Goal: Task Accomplishment & Management: Use online tool/utility

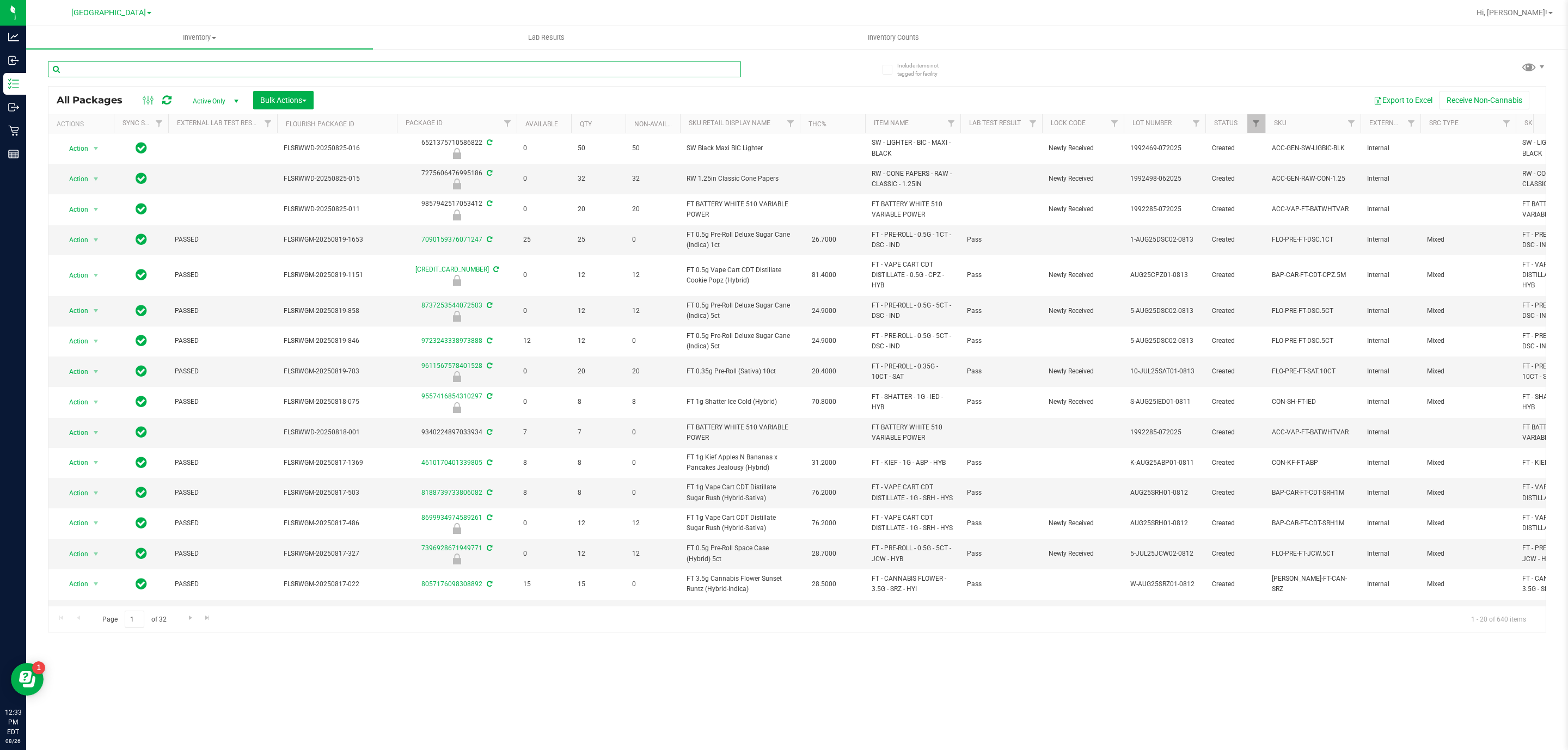
click at [131, 69] on input "text" at bounding box center [394, 69] width 693 height 17
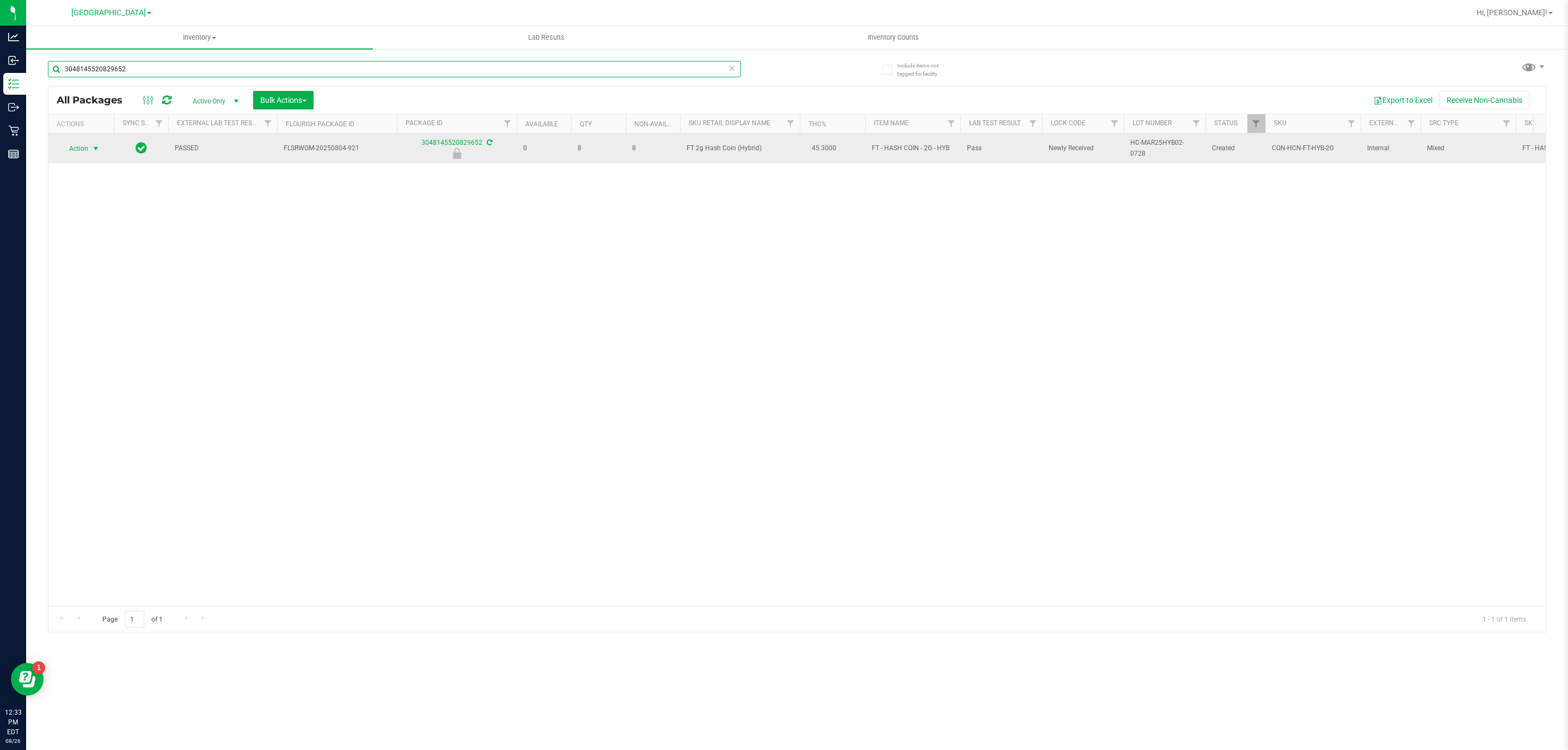
type input "3048145520829652"
click at [81, 152] on span "Action" at bounding box center [74, 149] width 30 height 15
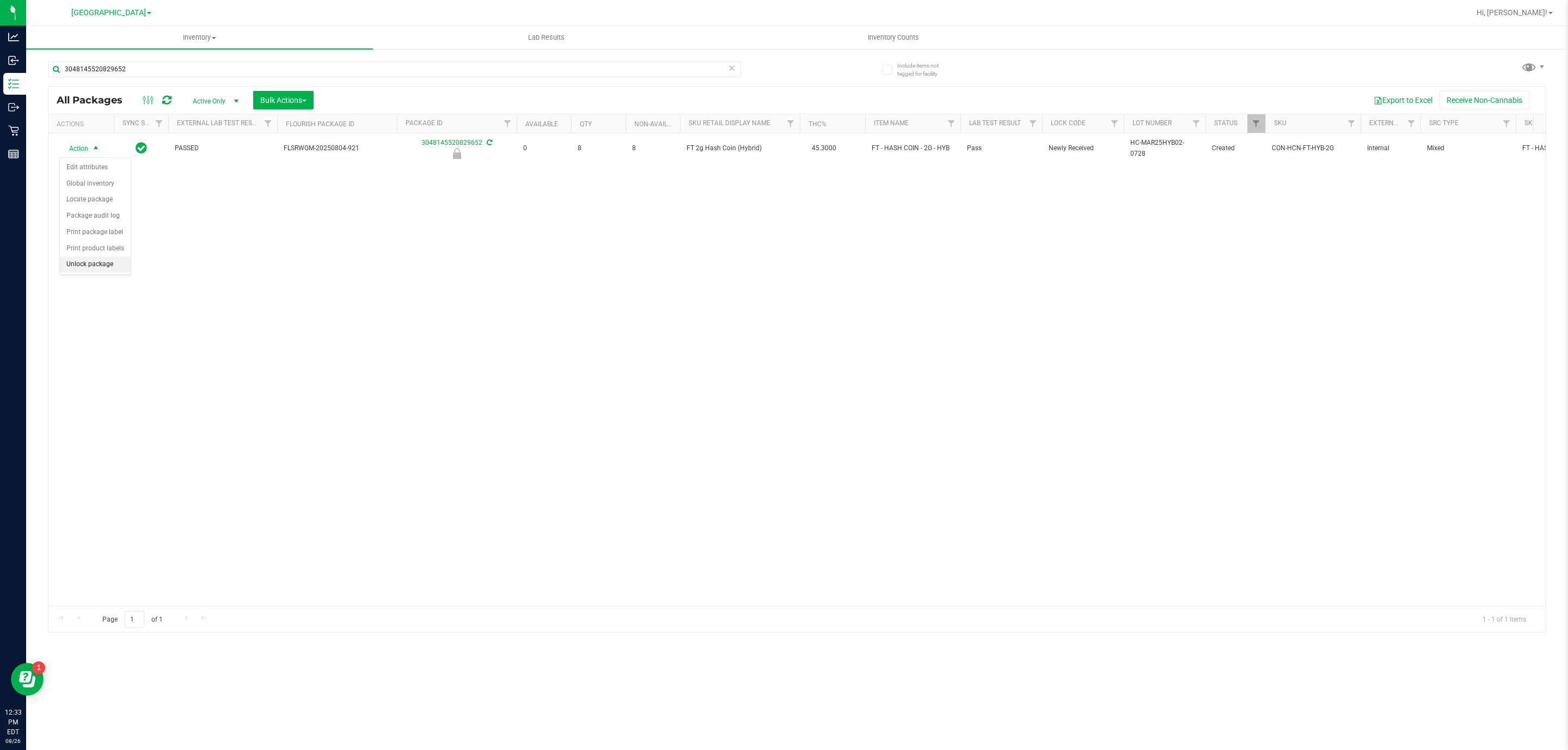
click at [105, 281] on div "Action Action Edit attributes Global inventory Locate package Package audit log…" at bounding box center [796, 369] width 1497 height 472
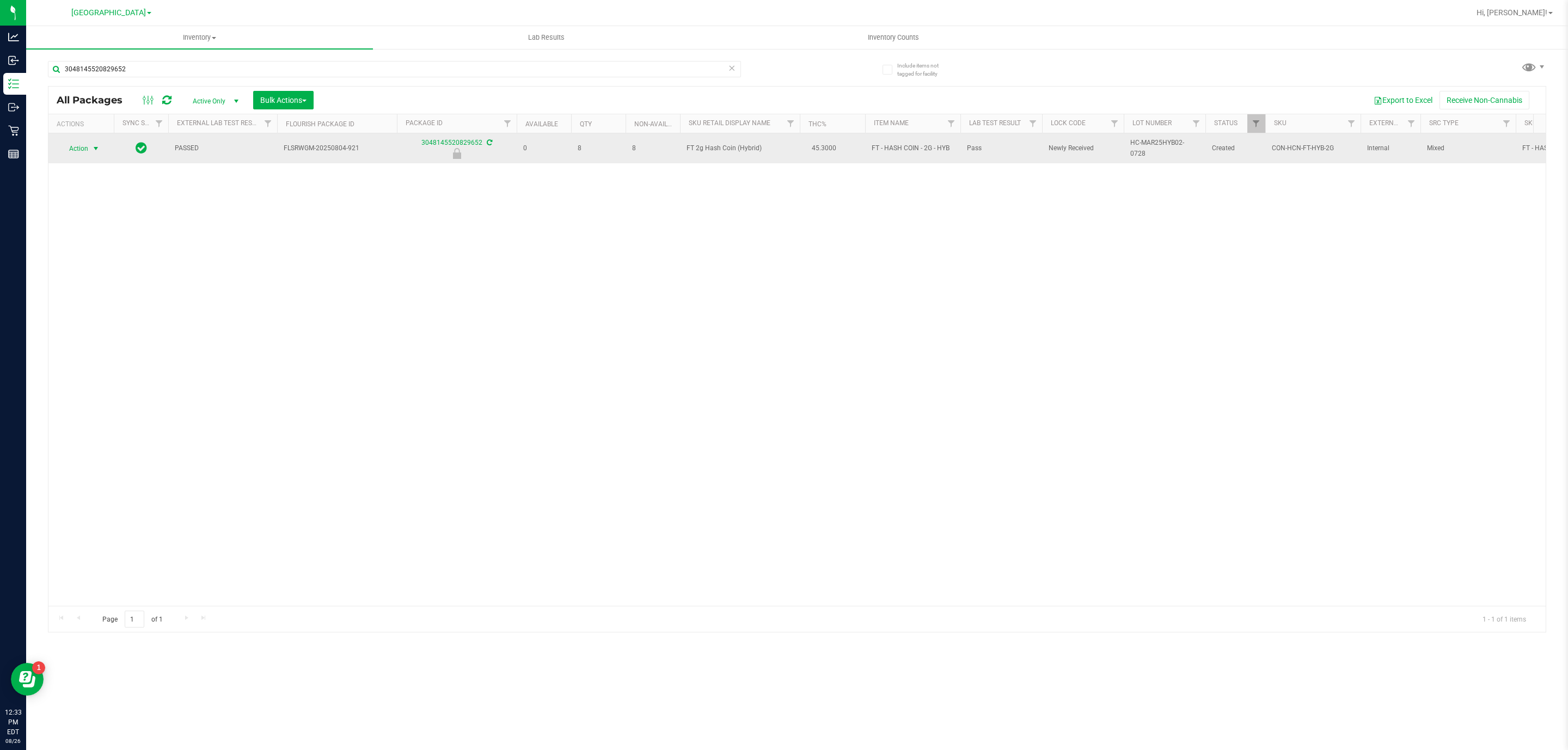
click at [78, 145] on span "Action" at bounding box center [74, 149] width 30 height 15
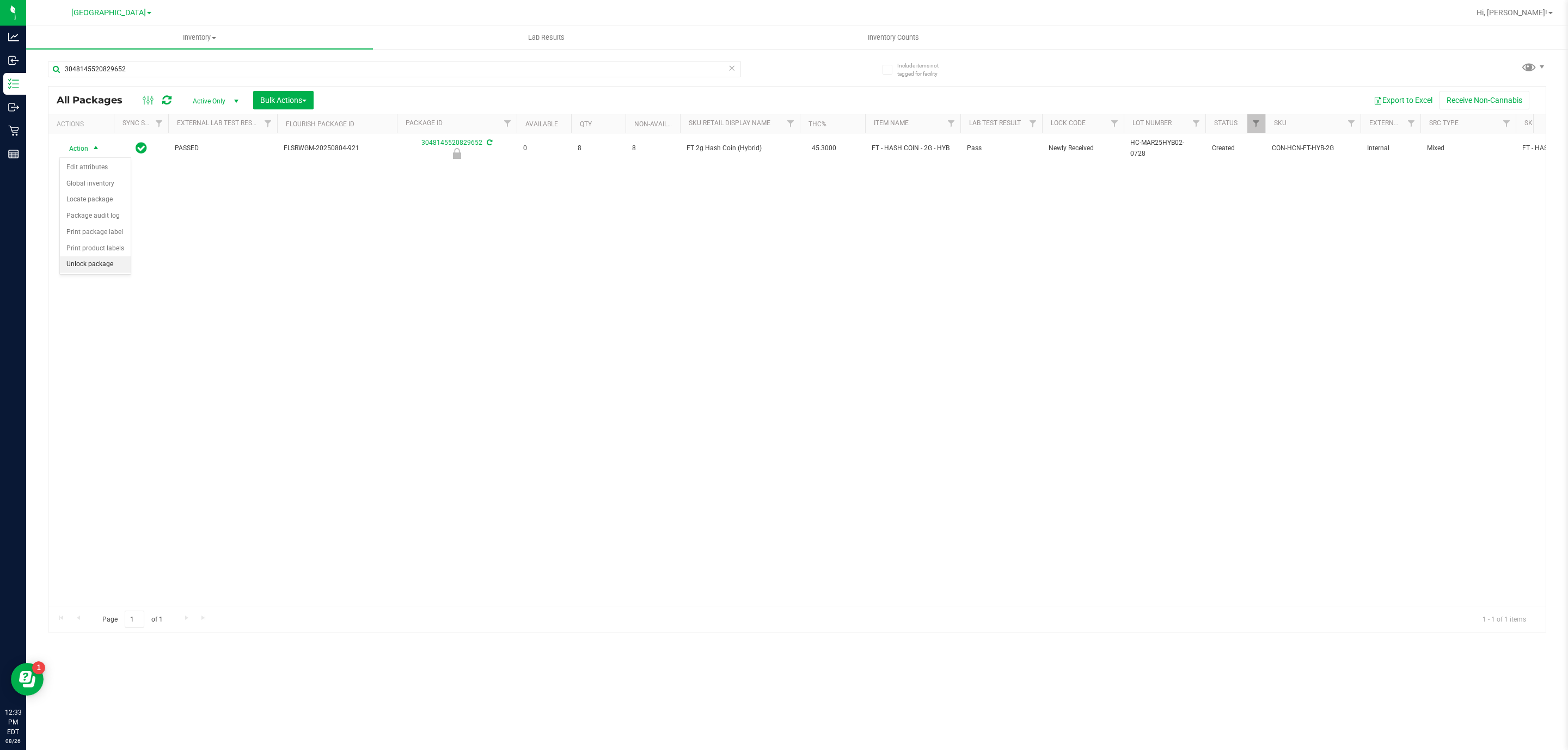
click at [100, 266] on li "Unlock package" at bounding box center [95, 264] width 71 height 17
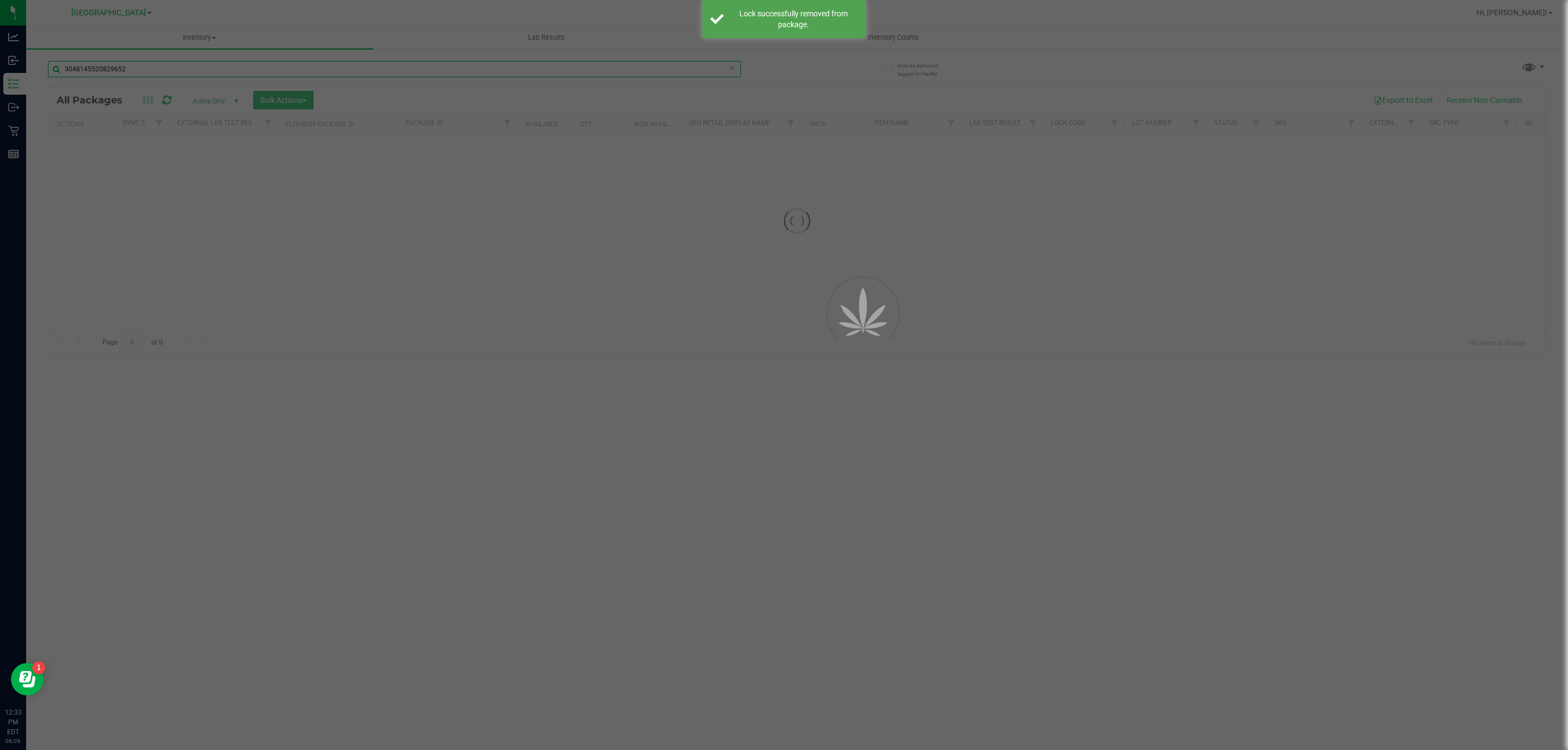
click at [342, 72] on input "3048145520829652" at bounding box center [394, 69] width 693 height 17
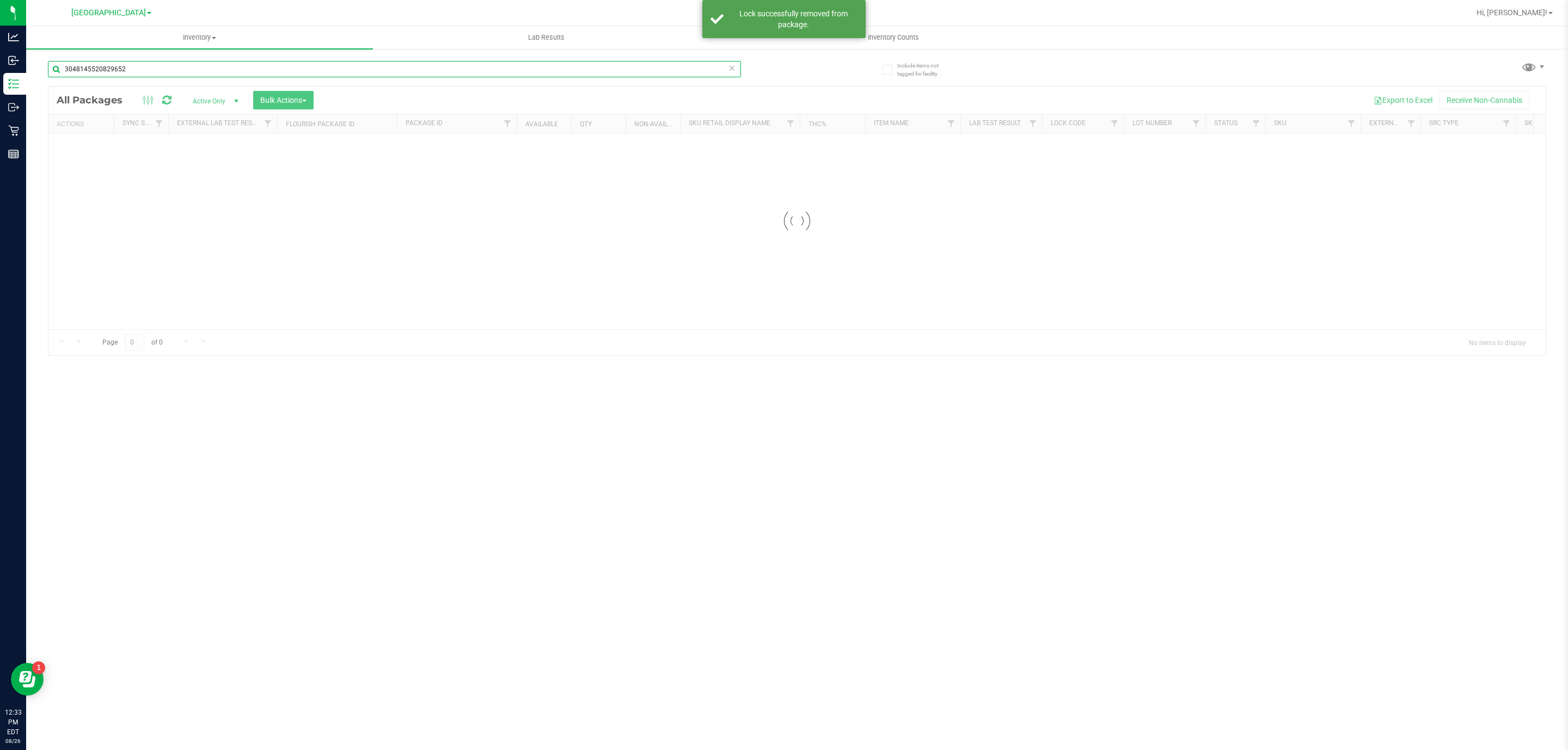
click at [342, 72] on input "3048145520829652" at bounding box center [394, 69] width 693 height 17
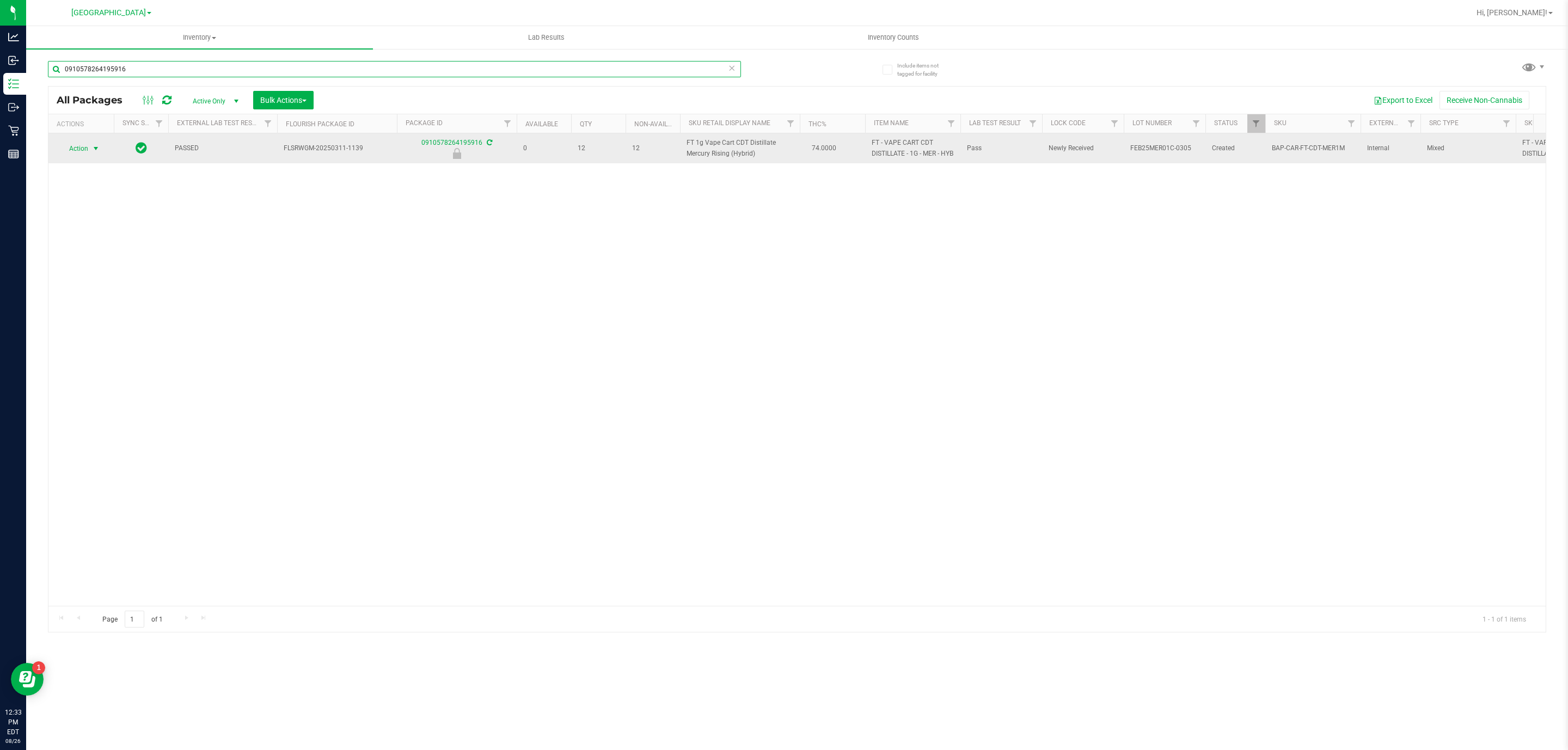
type input "0910578264195916"
click at [94, 153] on span "select" at bounding box center [96, 149] width 9 height 9
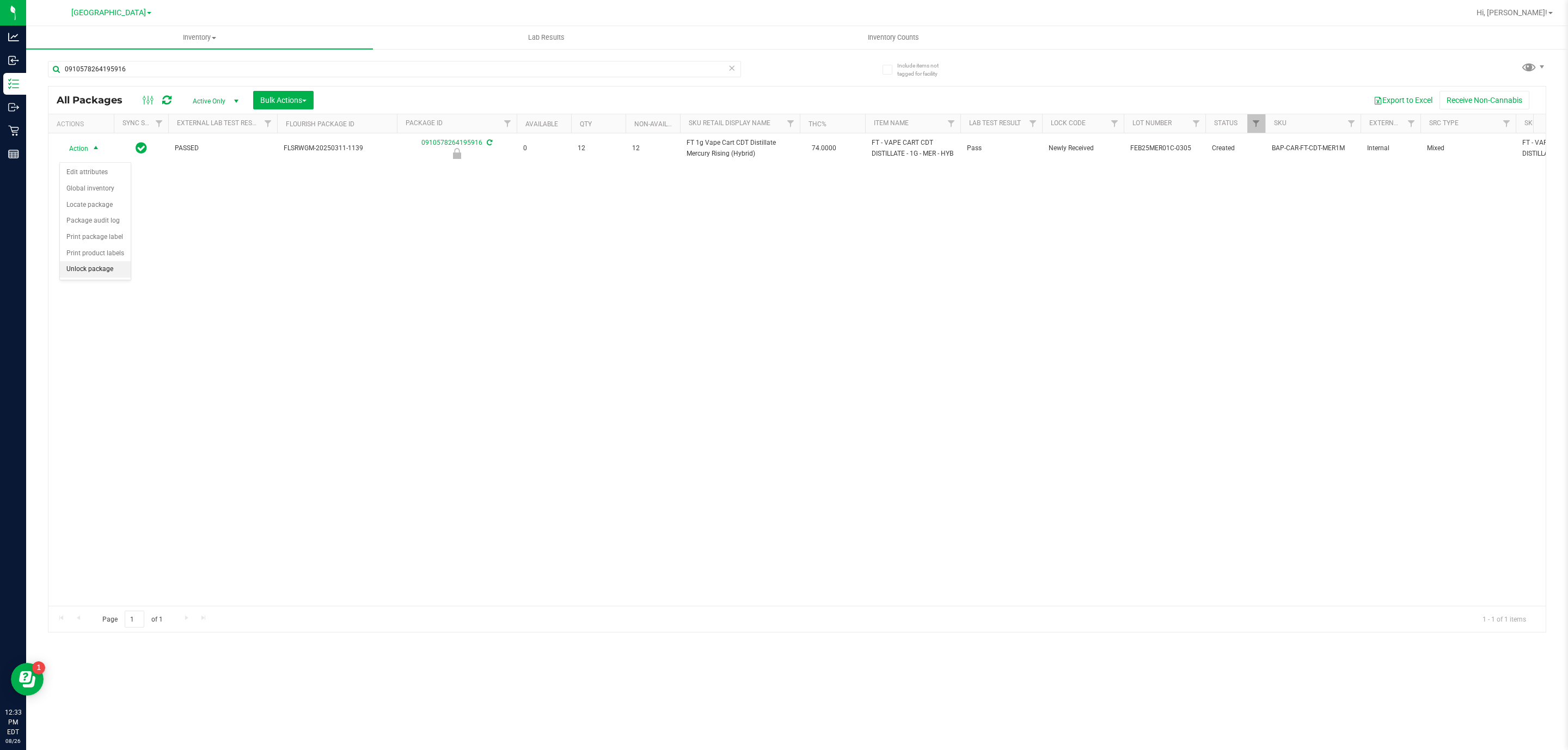
click at [85, 277] on li "Unlock package" at bounding box center [95, 270] width 71 height 17
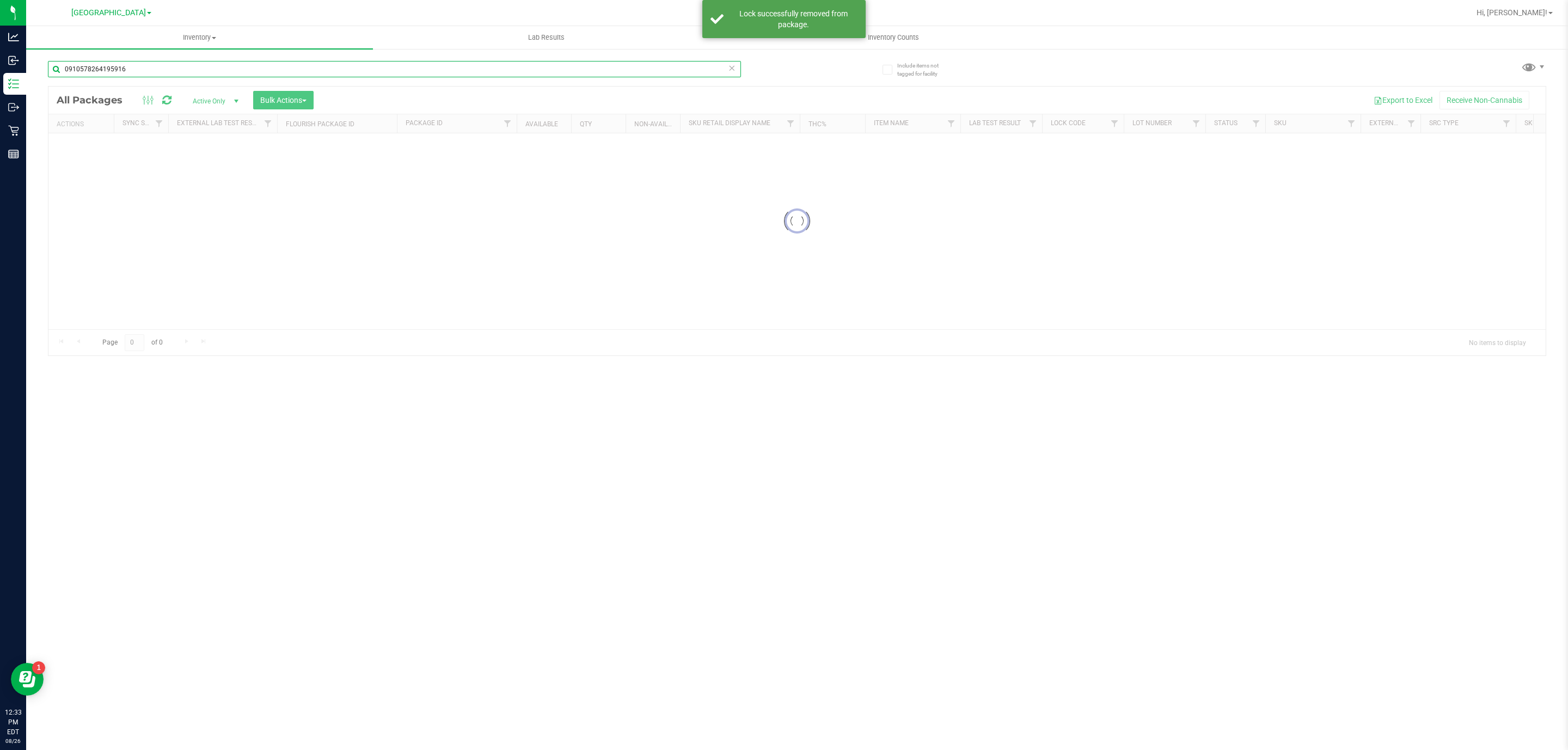
drag, startPoint x: 259, startPoint y: 64, endPoint x: 251, endPoint y: 70, distance: 10.0
click at [251, 70] on input "0910578264195916" at bounding box center [394, 69] width 693 height 17
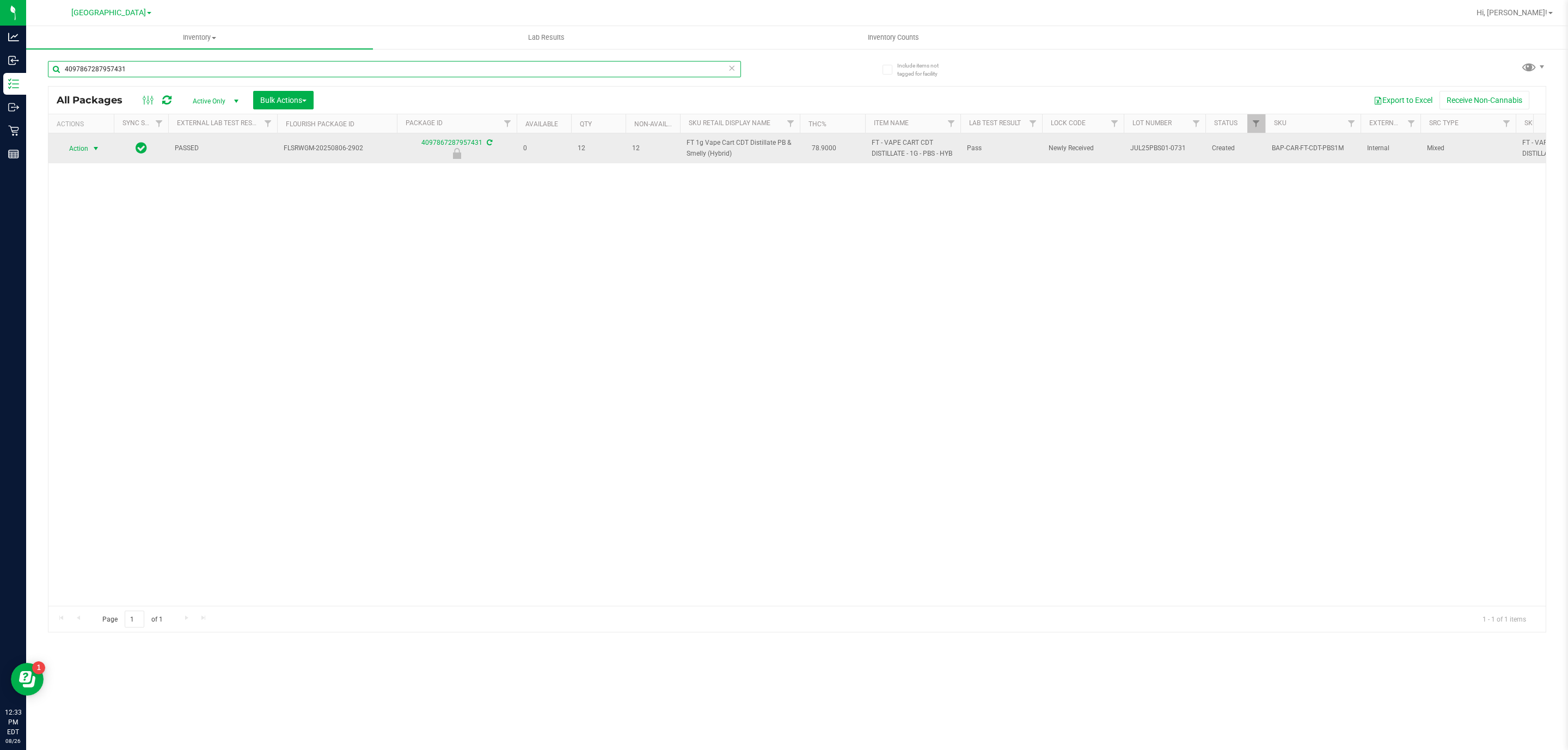
type input "4097867287957431"
click at [71, 149] on span "Action" at bounding box center [74, 149] width 30 height 15
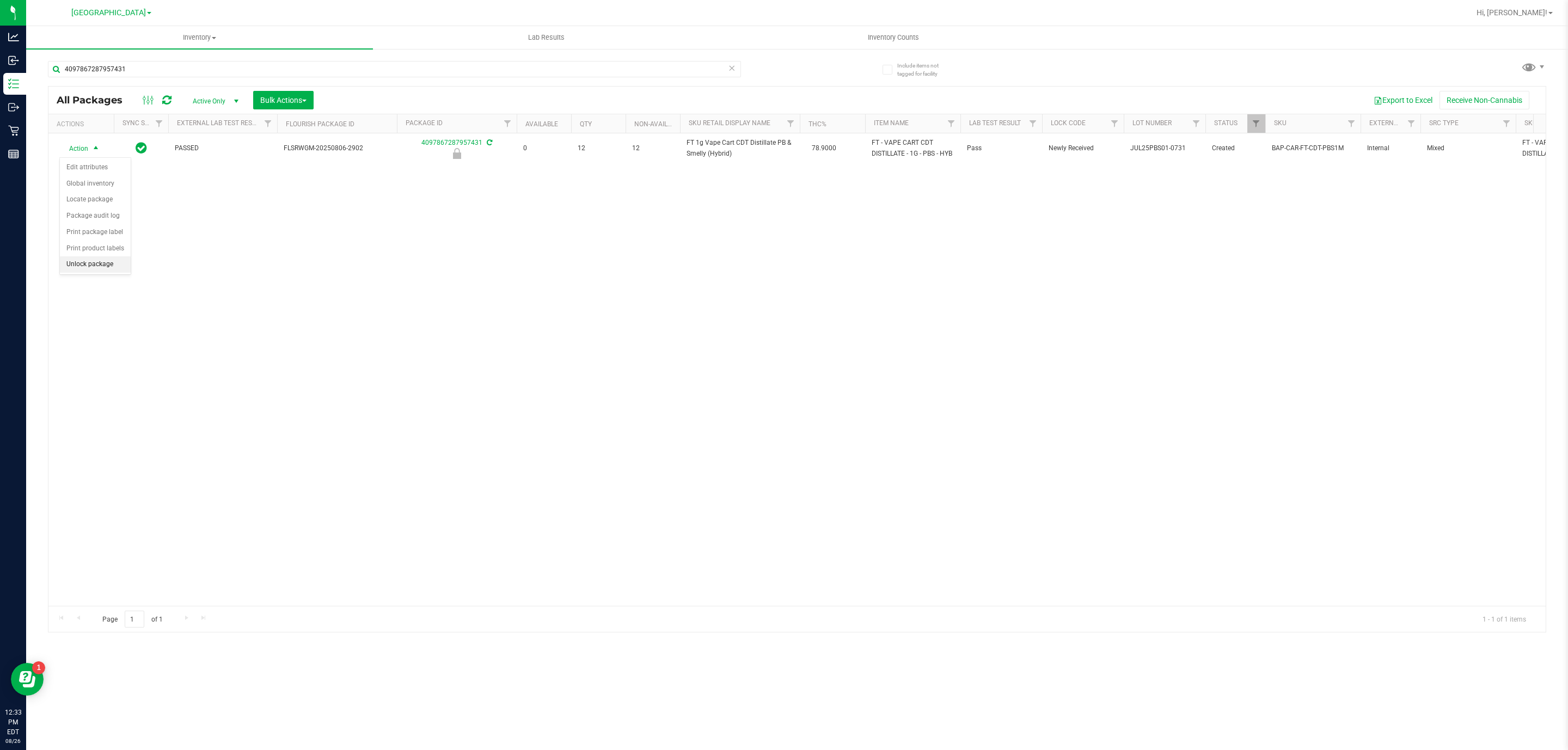
click at [95, 270] on li "Unlock package" at bounding box center [95, 264] width 71 height 17
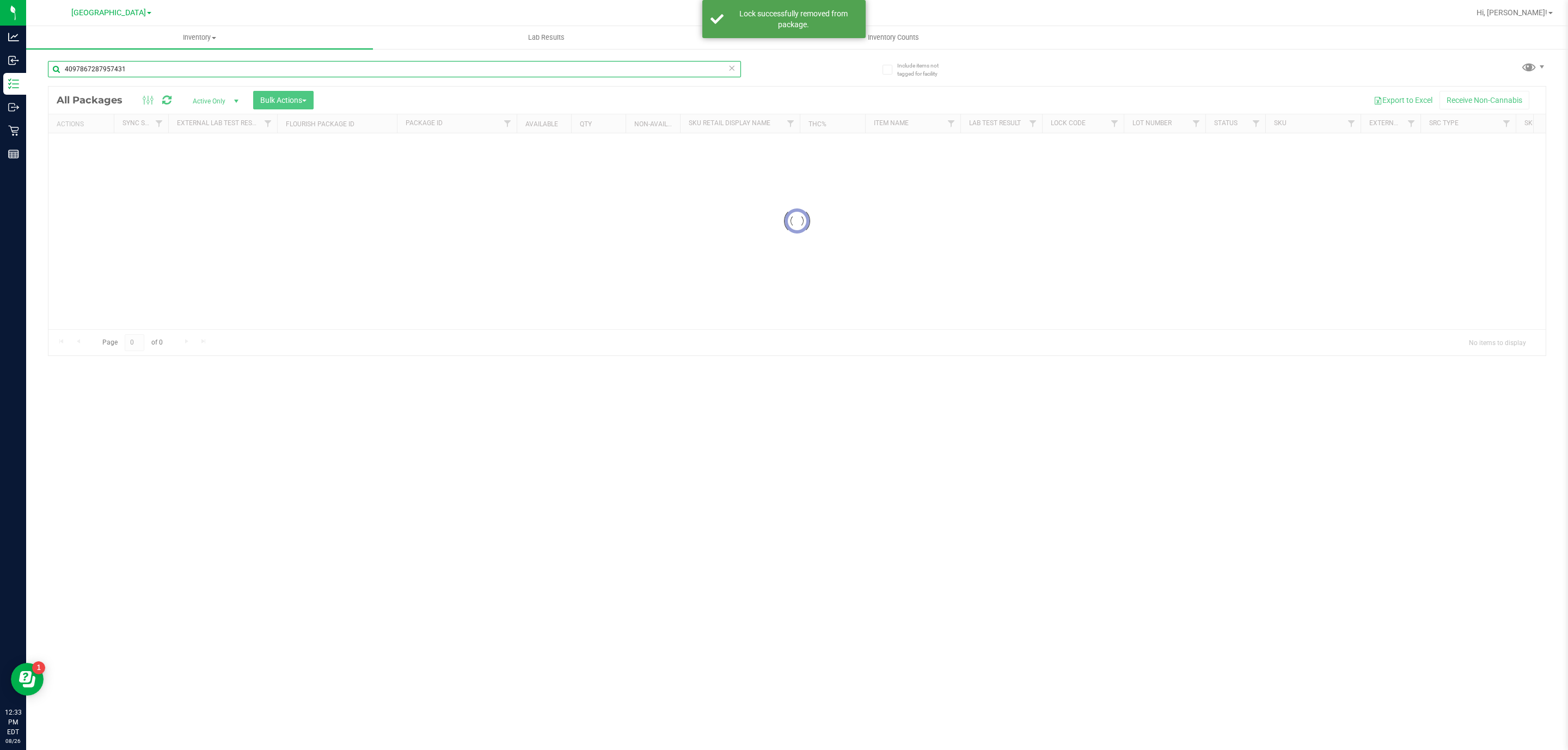
click at [338, 62] on input "4097867287957431" at bounding box center [394, 69] width 693 height 17
click at [338, 62] on div "Inventory All packages All inventory Waste log Create inventory Lab Results Inv…" at bounding box center [797, 388] width 1542 height 724
